Goal: Check status: Check status

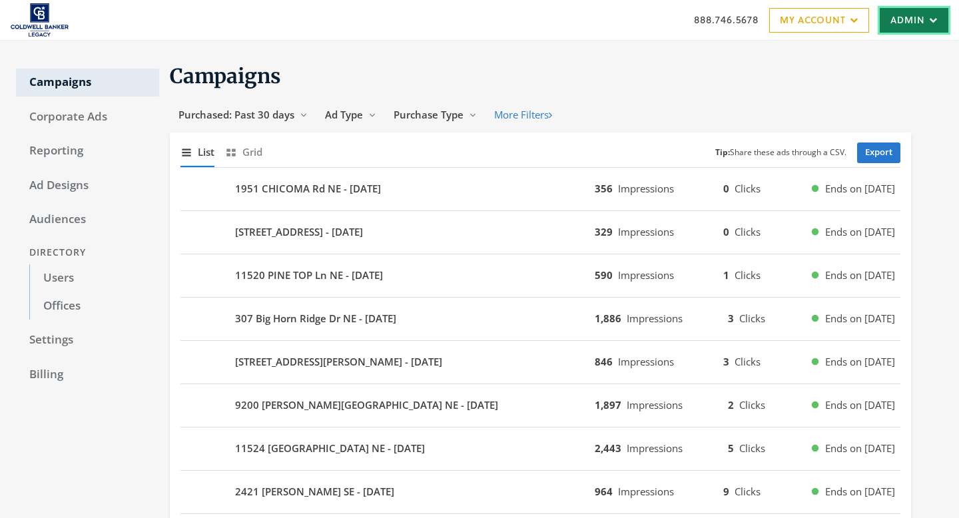
click at [943, 23] on link "Admin" at bounding box center [914, 20] width 69 height 25
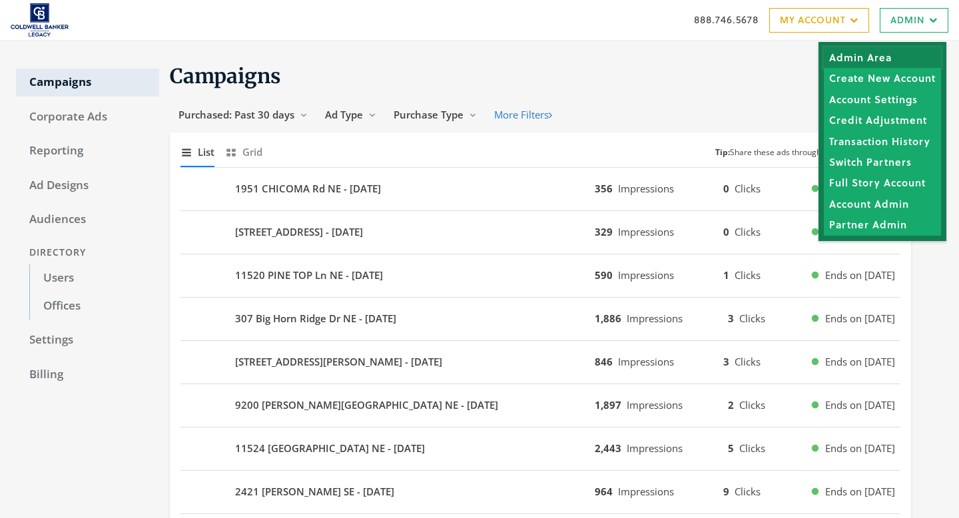
click at [928, 47] on link "Admin Area" at bounding box center [882, 57] width 117 height 21
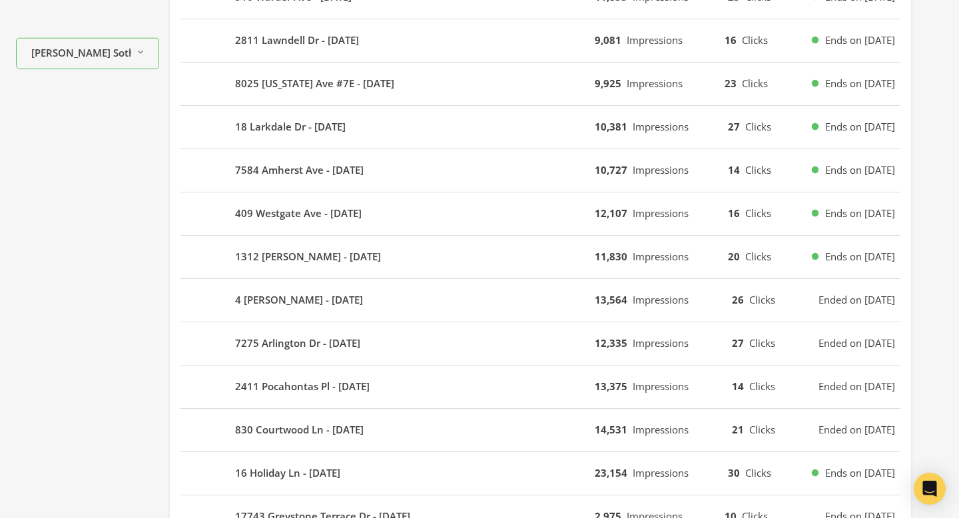
scroll to position [533, 0]
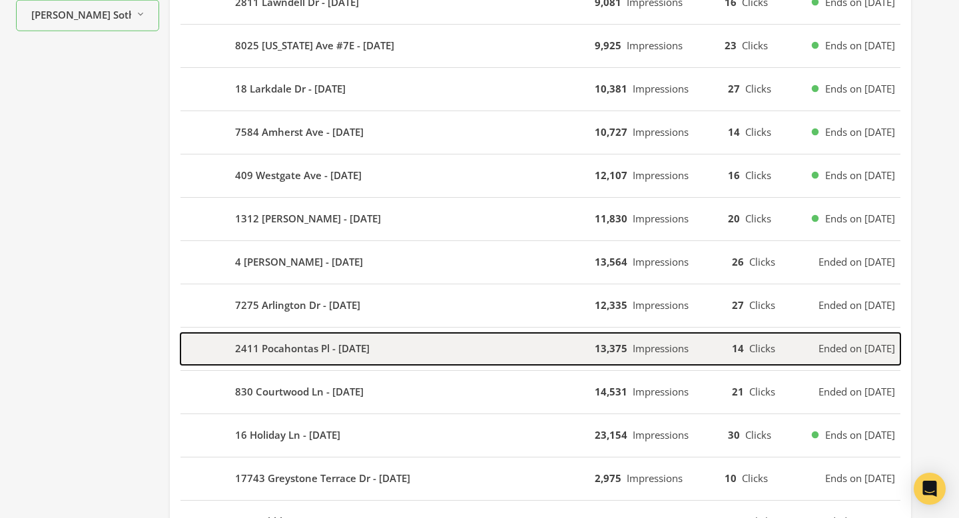
click at [450, 352] on div "2411 Pocahontas Pl - 2025-08-16" at bounding box center [388, 349] width 414 height 32
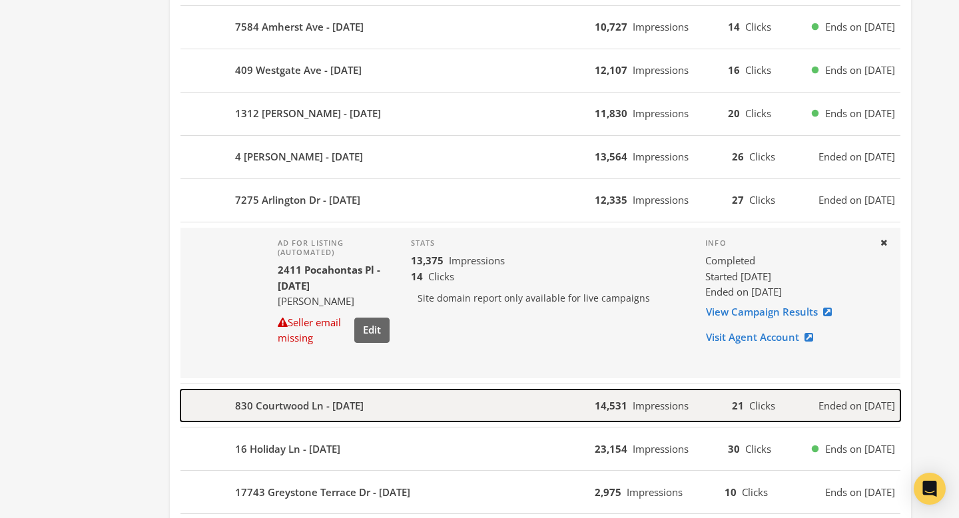
click at [453, 403] on div "830 Courtwood Ln - 2025-08-16" at bounding box center [388, 406] width 414 height 32
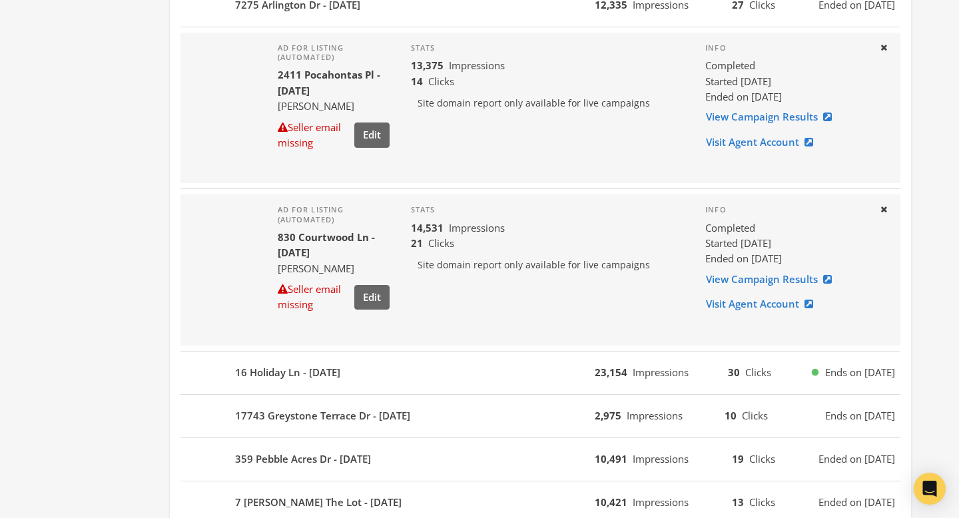
scroll to position [912, 0]
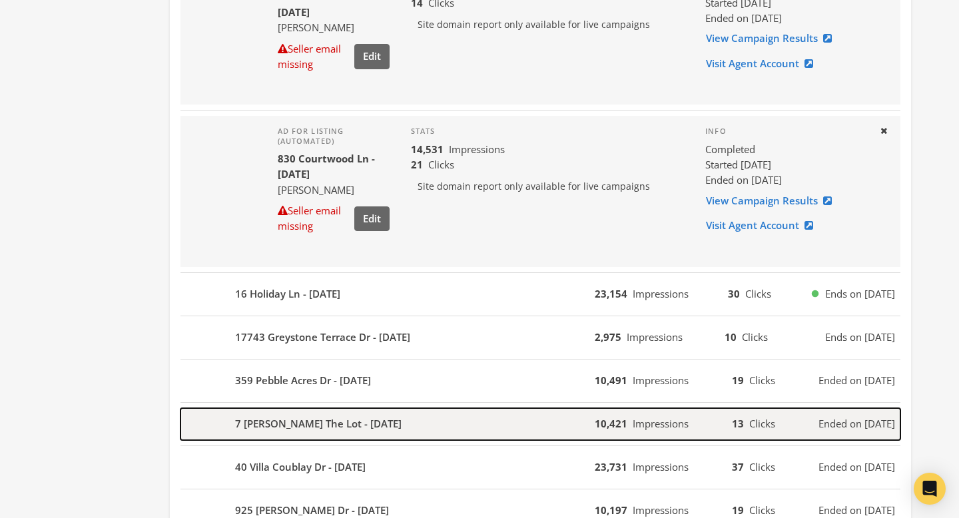
click at [454, 422] on div "7 Robin Hill The Lot - 2025-08-12" at bounding box center [388, 424] width 414 height 32
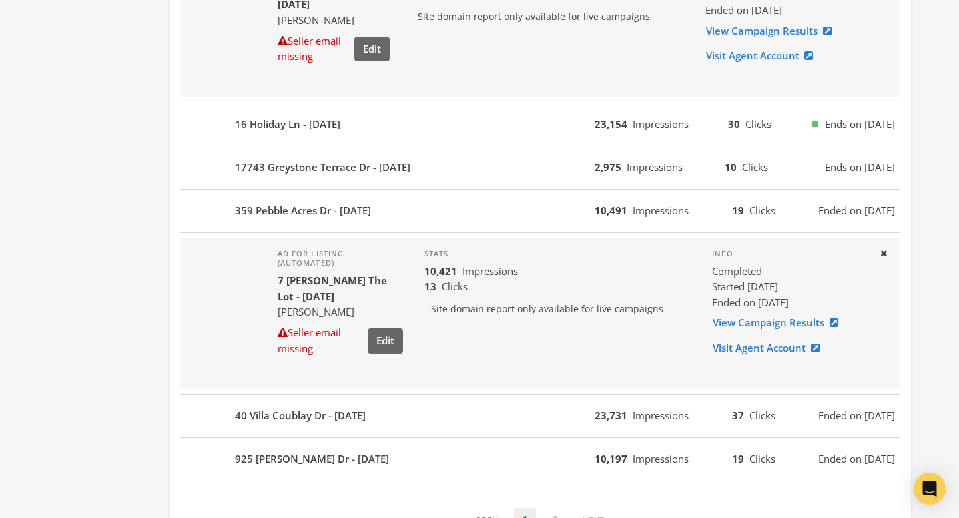
scroll to position [1162, 0]
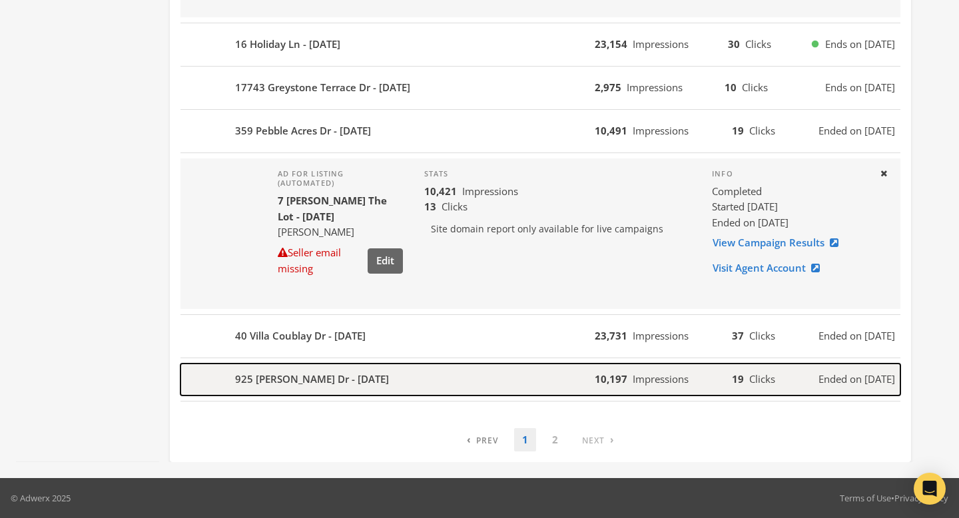
click at [448, 369] on div "925 Mason Wood Dr - 2025-08-10" at bounding box center [388, 380] width 414 height 32
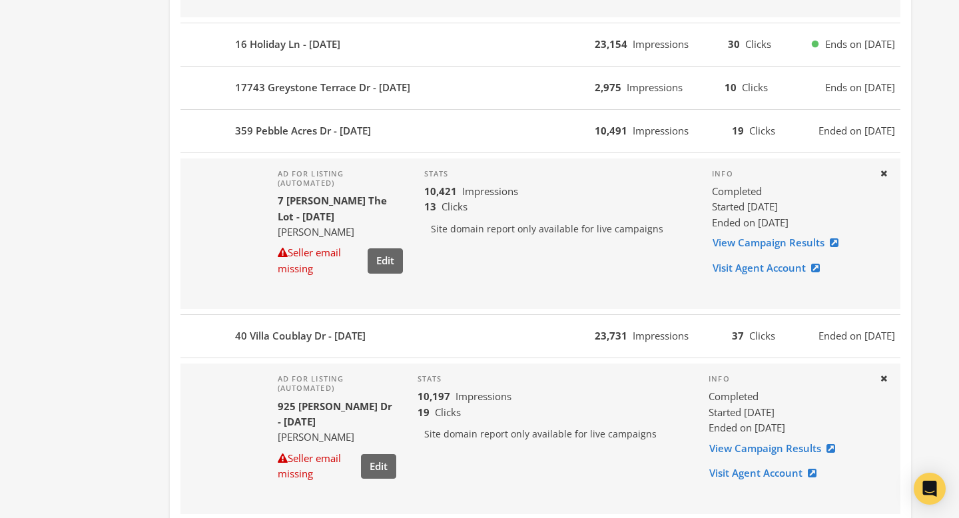
scroll to position [1281, 0]
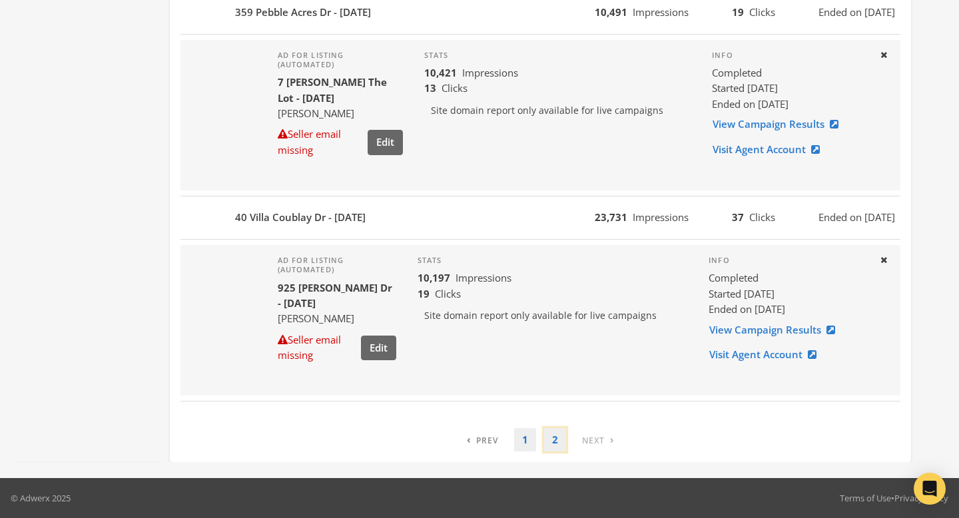
click at [552, 445] on link "2" at bounding box center [555, 439] width 22 height 23
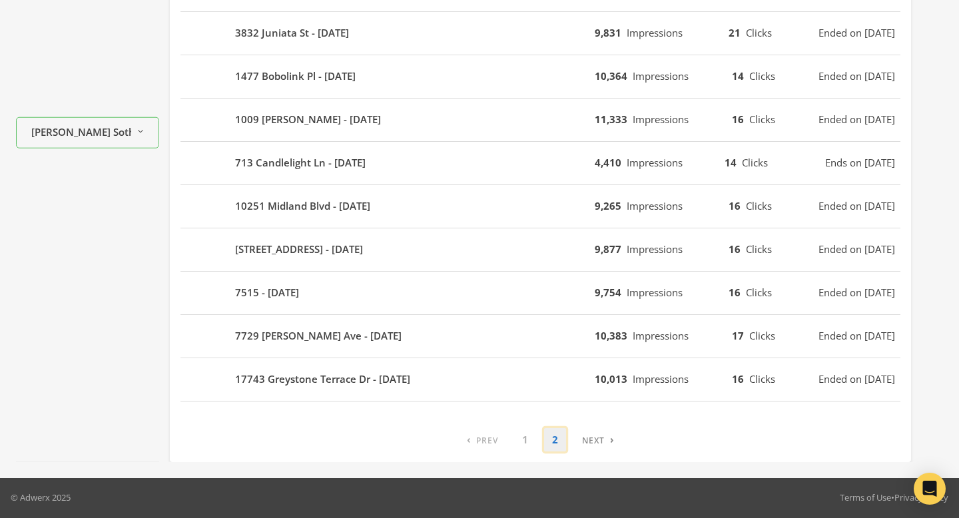
scroll to position [415, 0]
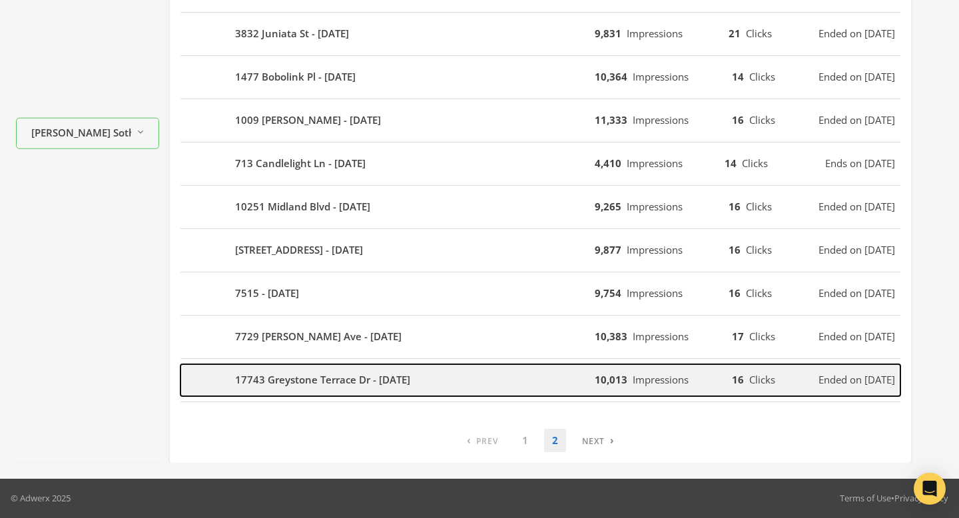
click at [534, 392] on div "17743 Greystone Terrace Dr - 2025-07-29" at bounding box center [388, 380] width 414 height 32
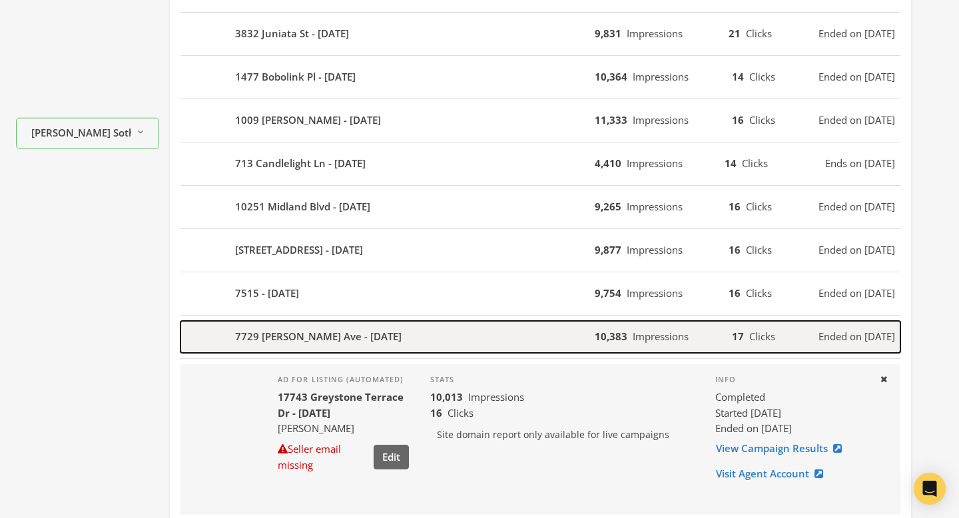
click at [522, 336] on div "7729 Lile Ave - 2025-07-29" at bounding box center [388, 337] width 414 height 32
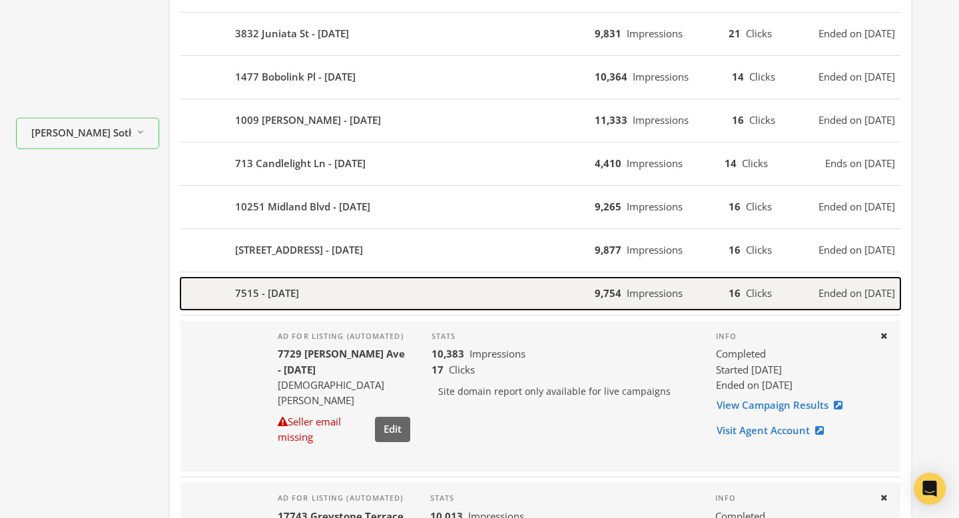
click at [522, 298] on div "7515 - 2025-07-29" at bounding box center [388, 294] width 414 height 32
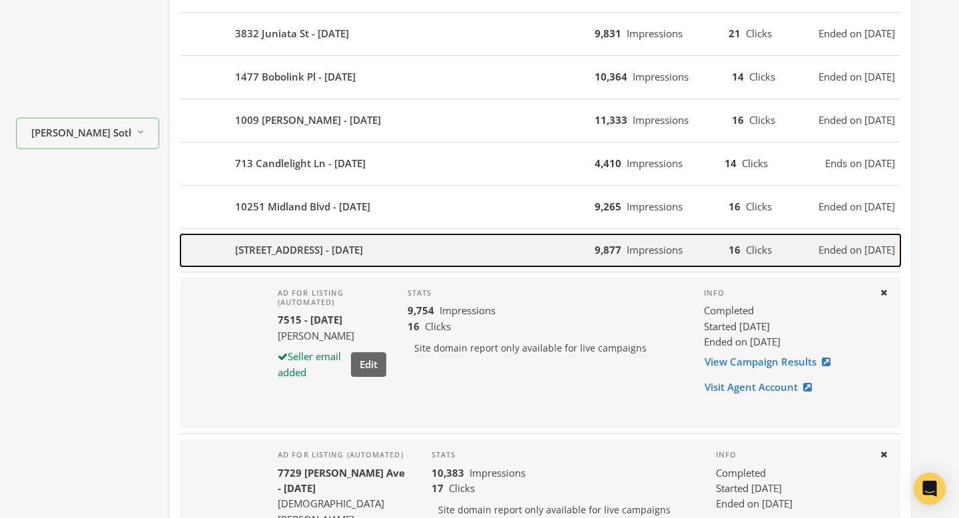
click at [511, 239] on div "4466 W Pine Boulevard 10F - 2025-07-30" at bounding box center [388, 251] width 414 height 32
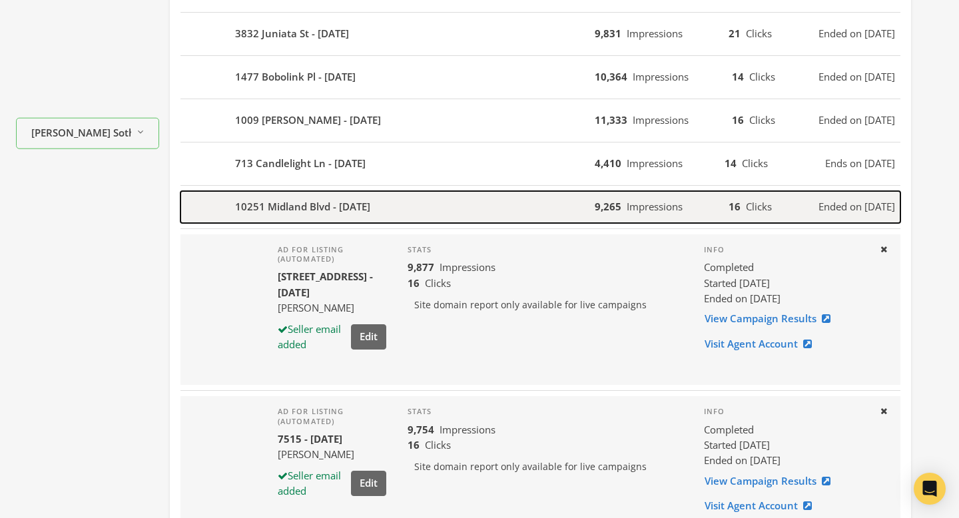
click at [505, 215] on div "10251 Midland Blvd - 2025-07-30" at bounding box center [388, 207] width 414 height 32
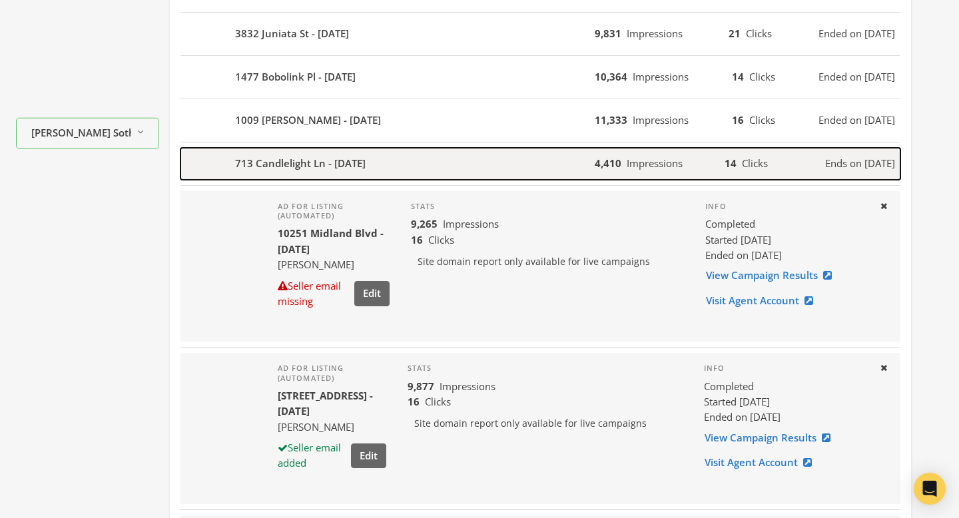
click at [504, 170] on div "713 Candlelight Ln - 2025-07-30" at bounding box center [388, 164] width 414 height 32
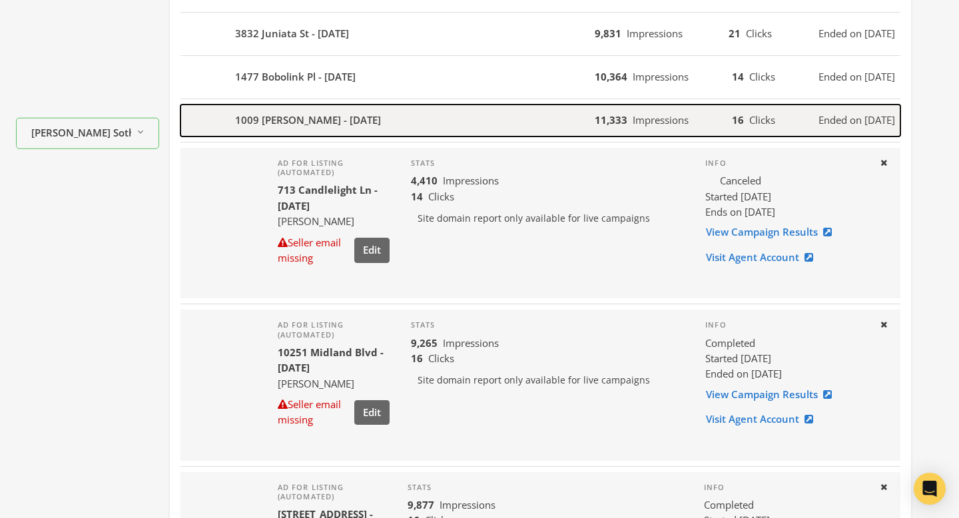
click at [502, 114] on div "1009 Bramley Ln - 2025-08-01" at bounding box center [388, 121] width 414 height 32
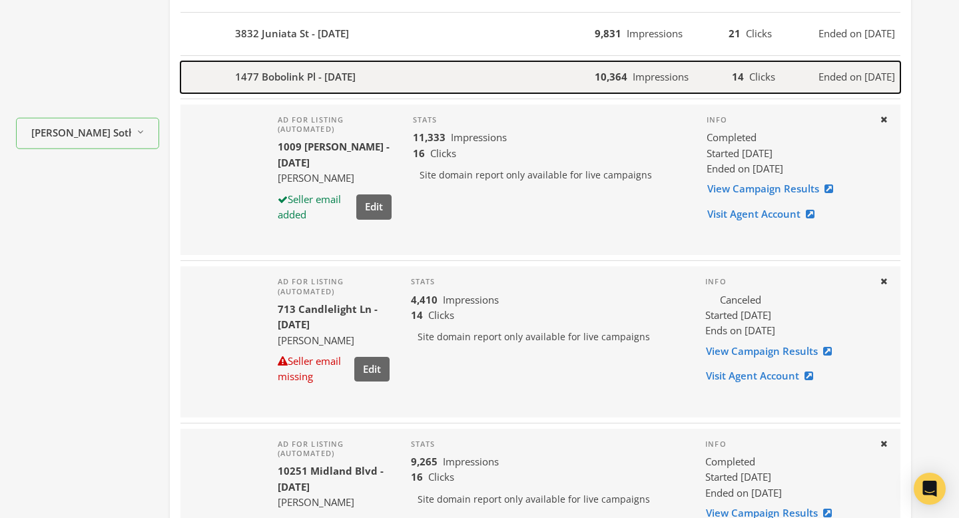
click at [501, 76] on div "1477 Bobolink Pl - 2025-08-02" at bounding box center [388, 77] width 414 height 32
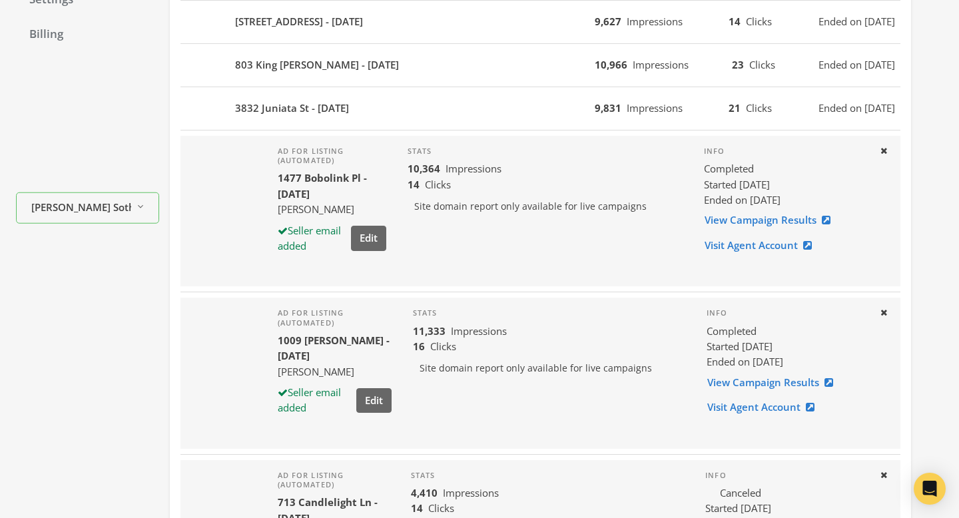
scroll to position [277, 0]
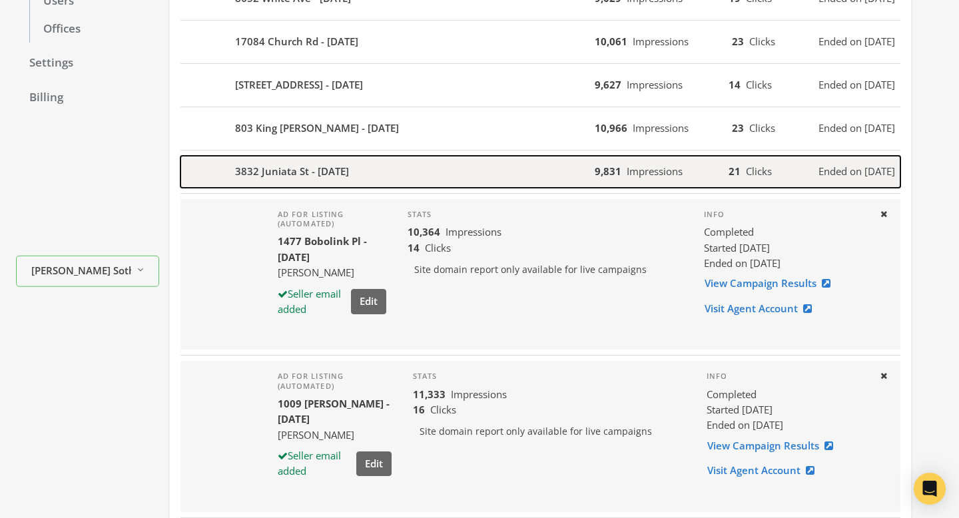
click at [506, 167] on div "3832 Juniata St - 2025-08-05" at bounding box center [388, 172] width 414 height 32
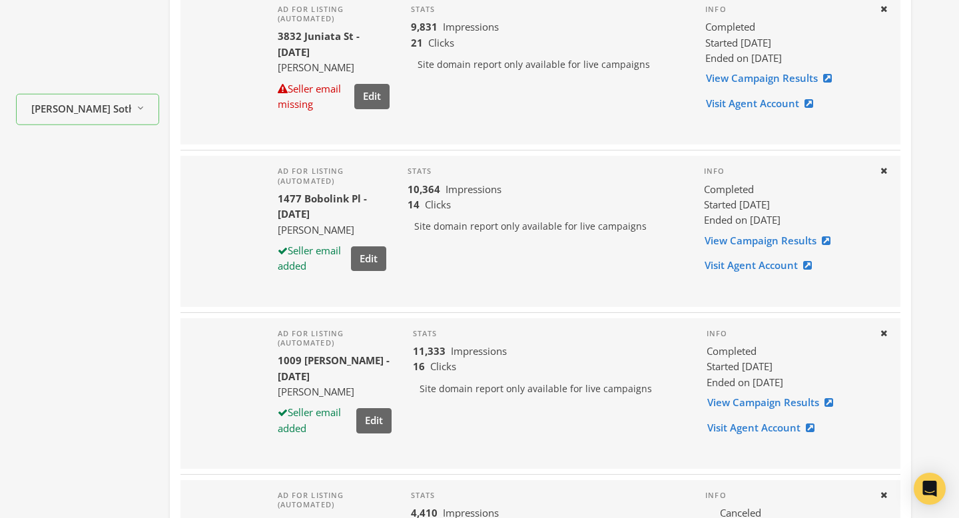
scroll to position [508, 0]
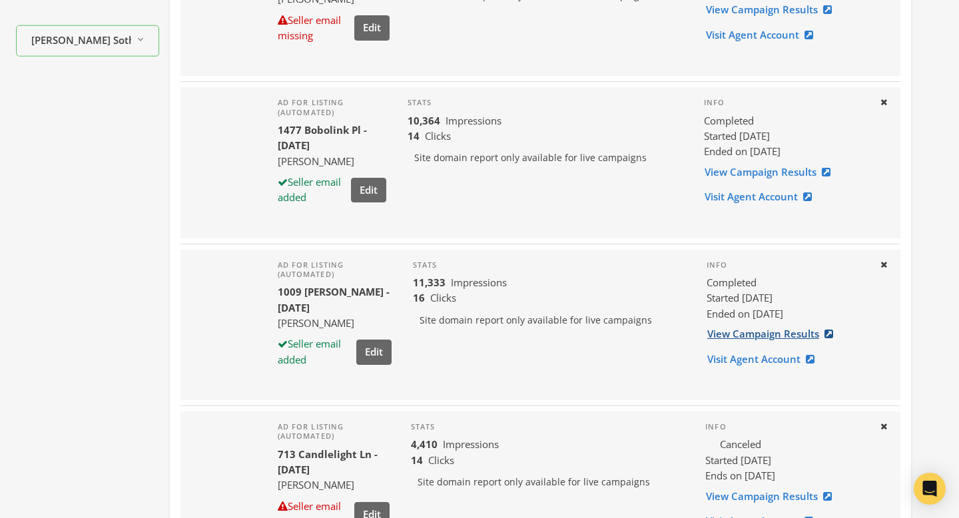
click at [724, 329] on link "View Campaign Results" at bounding box center [774, 334] width 135 height 25
click at [722, 167] on link "View Campaign Results" at bounding box center [771, 172] width 135 height 25
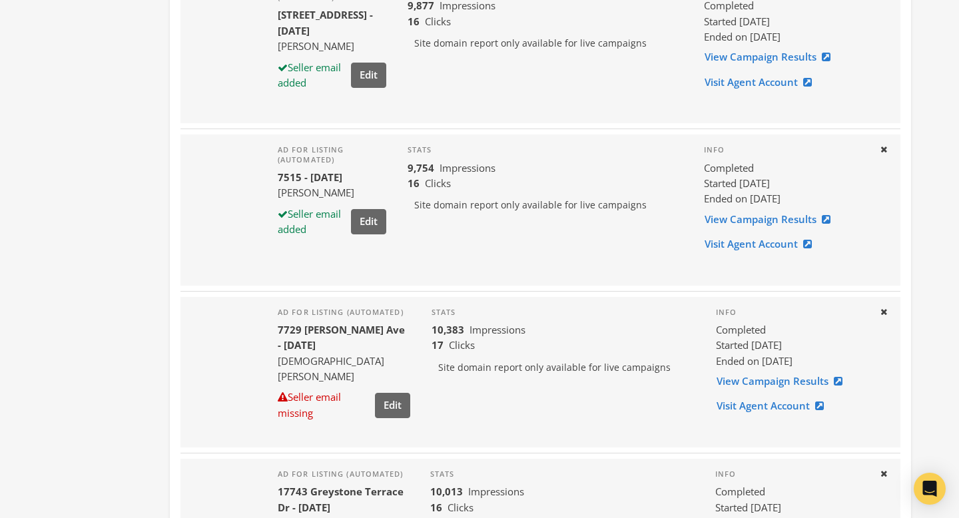
scroll to position [1361, 0]
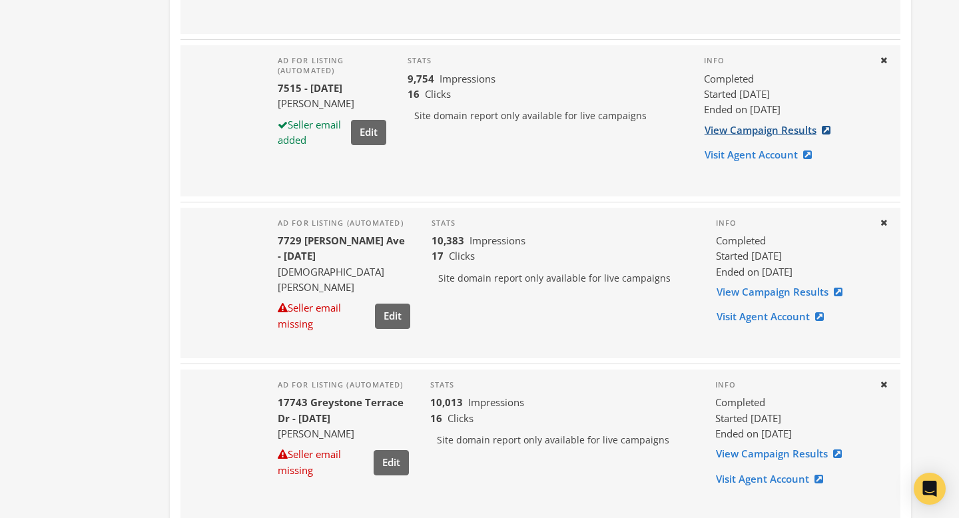
click at [732, 132] on link "View Campaign Results" at bounding box center [771, 130] width 135 height 25
